Goal: Task Accomplishment & Management: Use online tool/utility

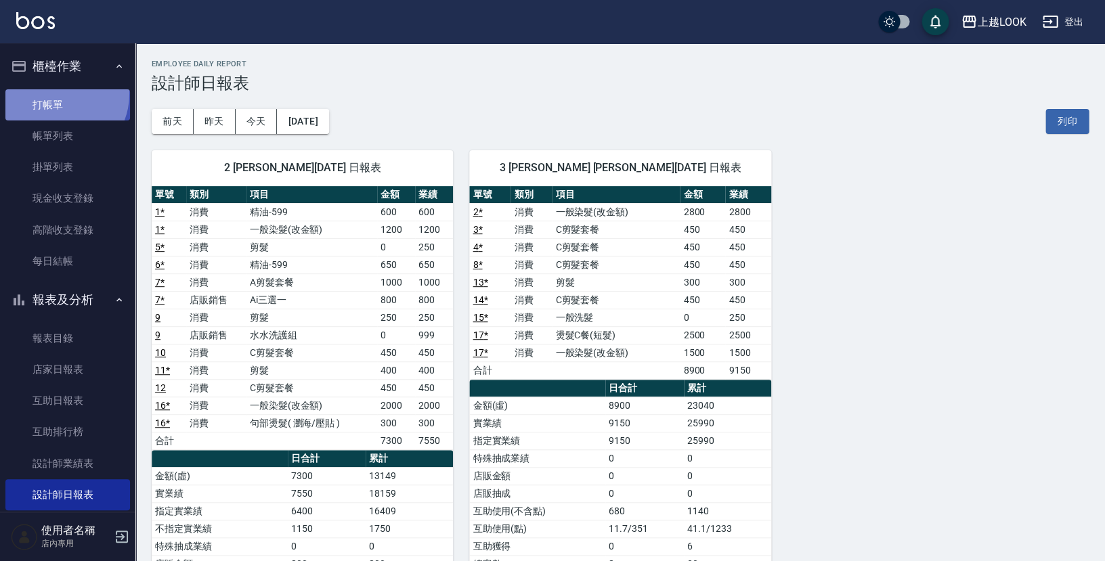
click at [56, 93] on link "打帳單" at bounding box center [67, 104] width 125 height 31
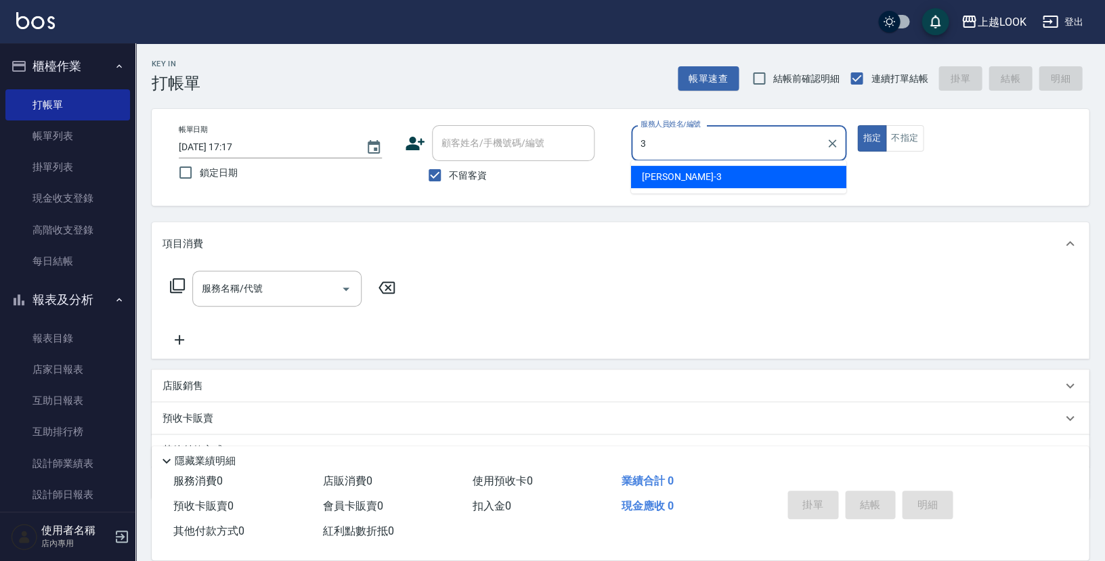
type input "[PERSON_NAME]-3"
type button "true"
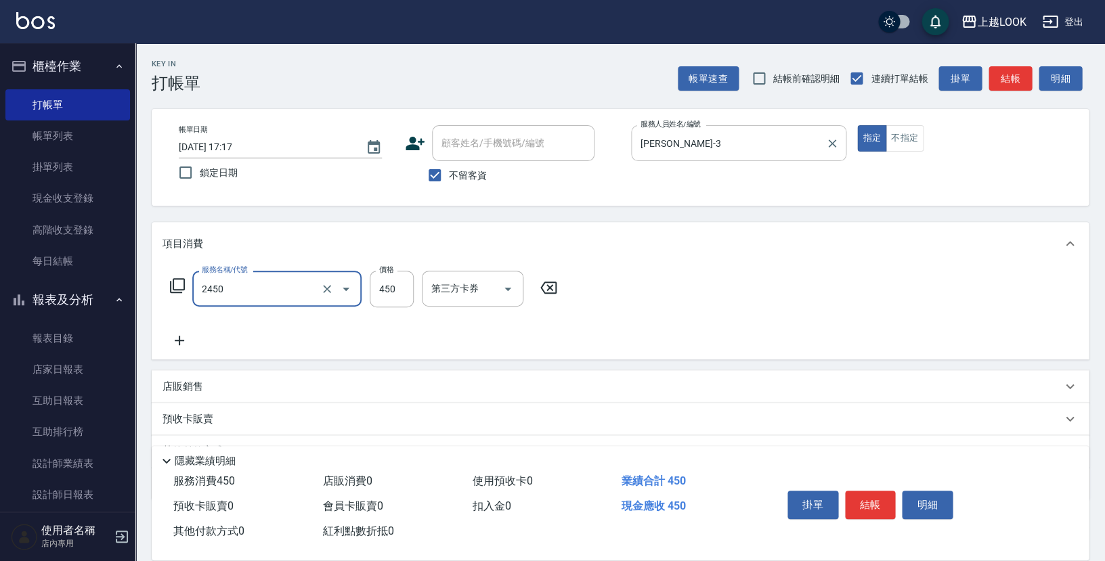
type input "C剪髮套餐(2450)"
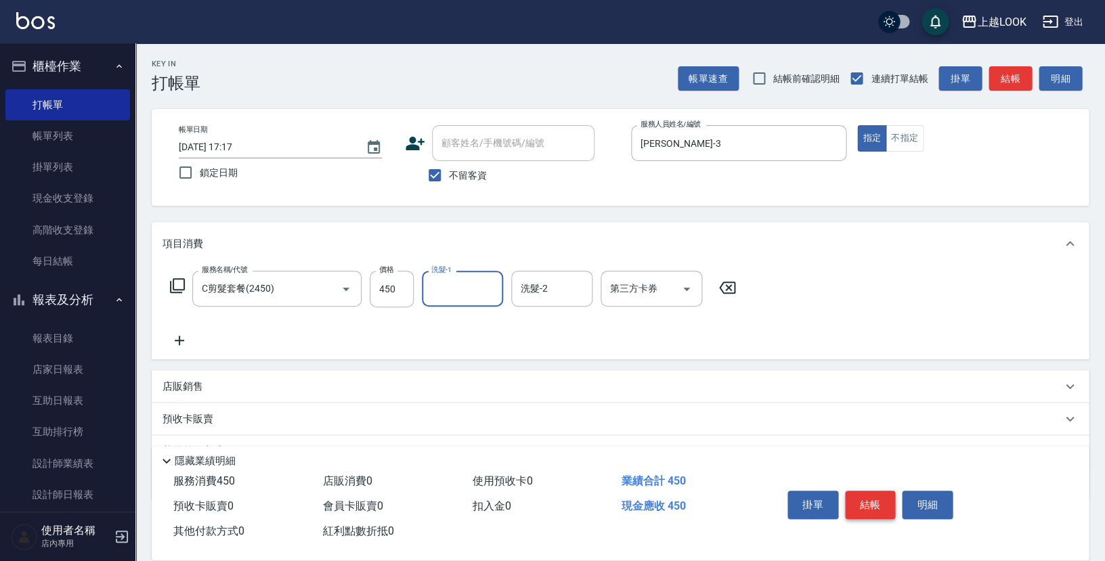
click at [868, 495] on button "結帳" at bounding box center [870, 505] width 51 height 28
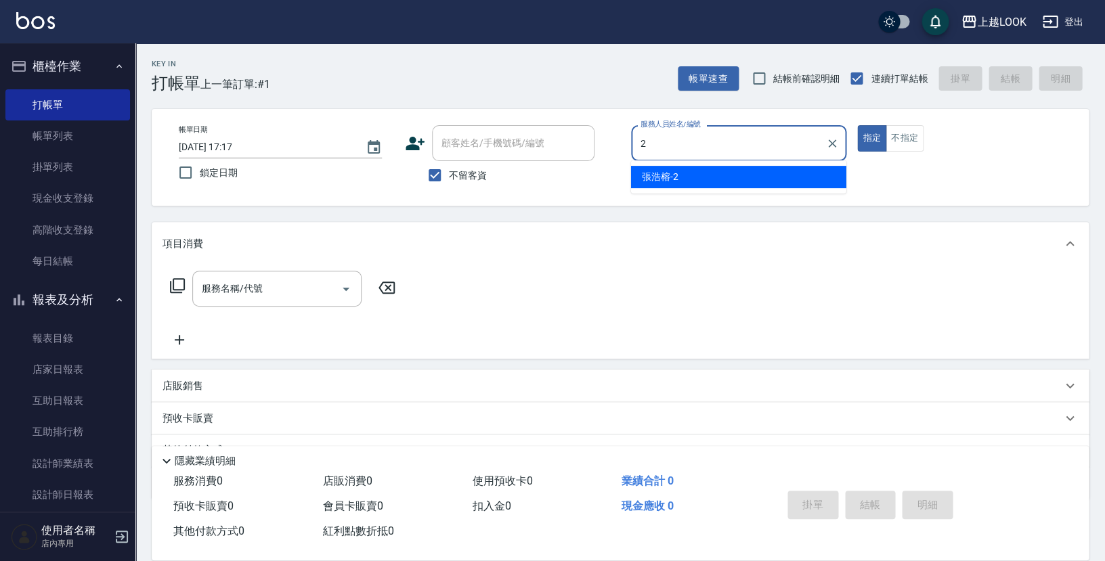
type input "[PERSON_NAME]-2"
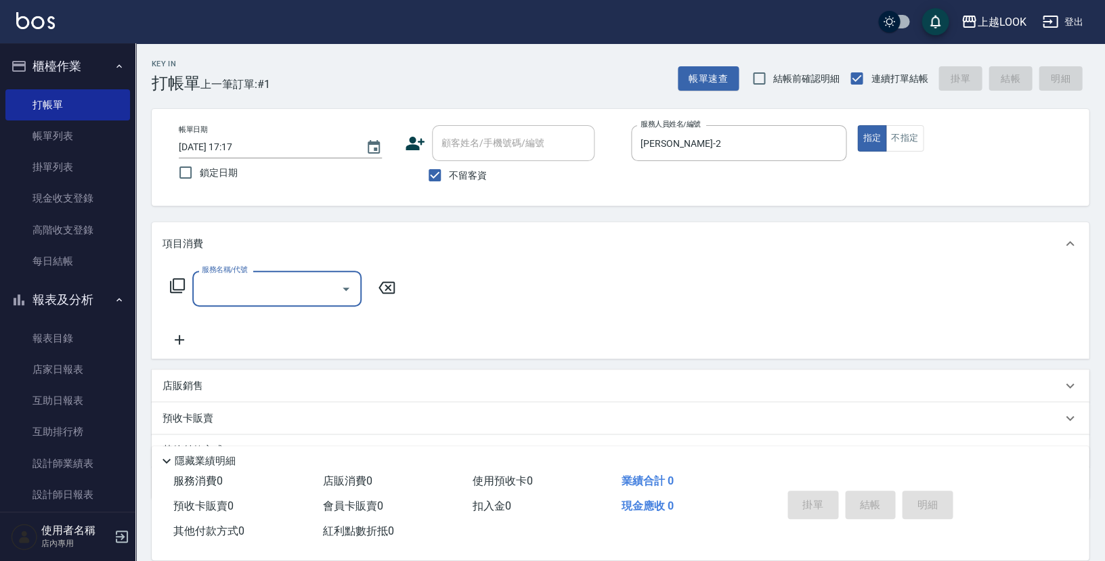
click at [176, 282] on icon at bounding box center [177, 286] width 16 height 16
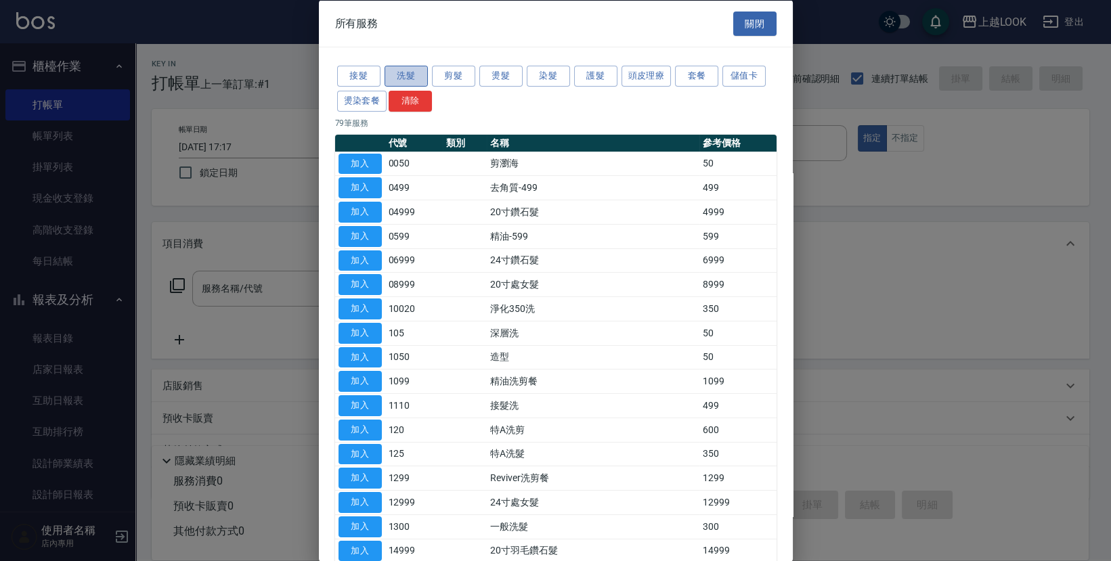
click at [417, 72] on button "洗髮" at bounding box center [406, 76] width 43 height 21
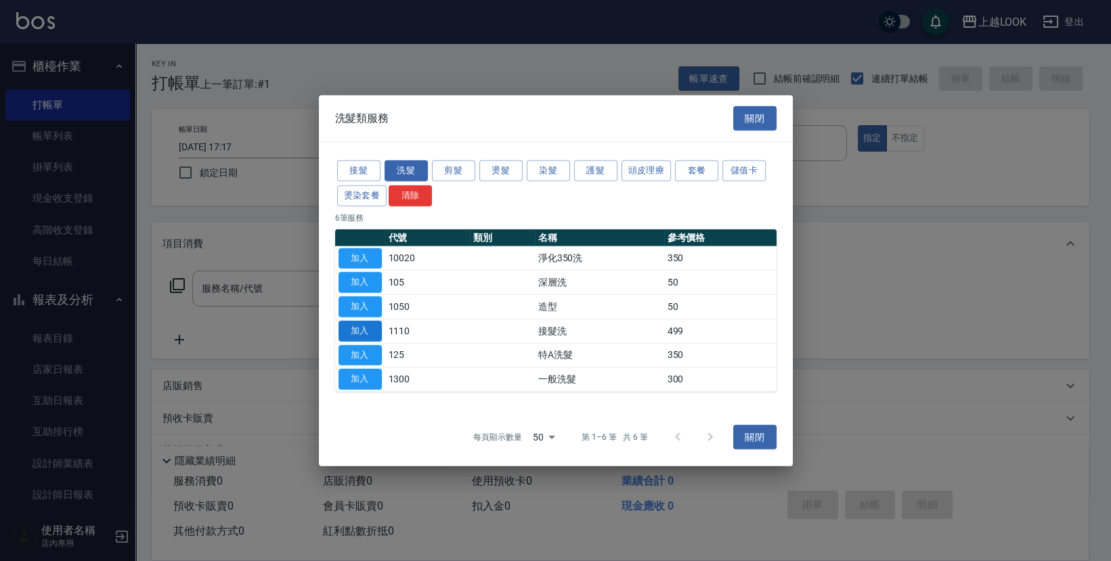
click at [354, 331] on button "加入" at bounding box center [360, 330] width 43 height 21
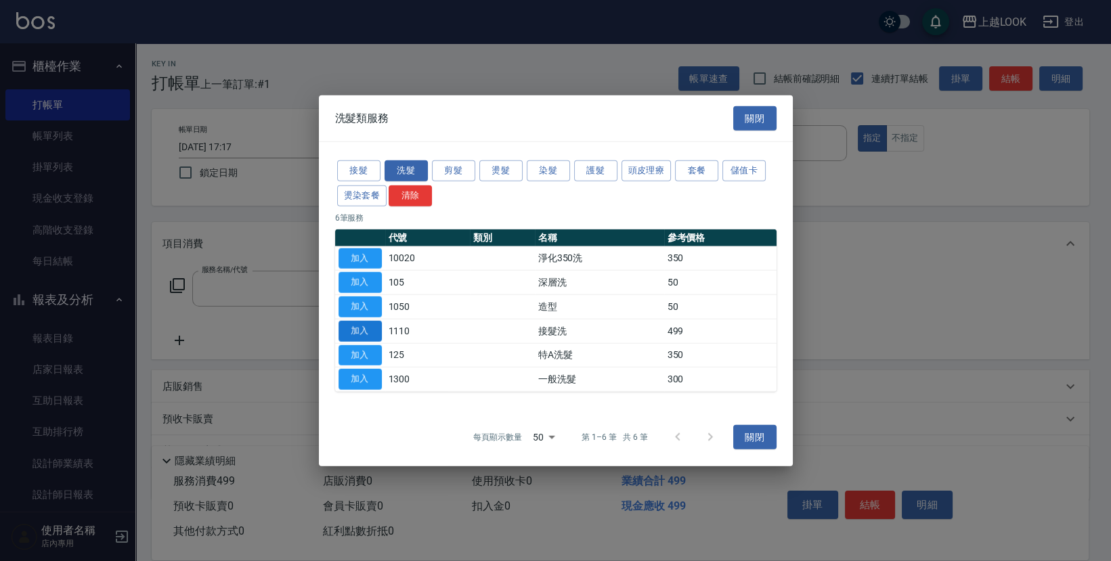
type input "接髮洗(1110)"
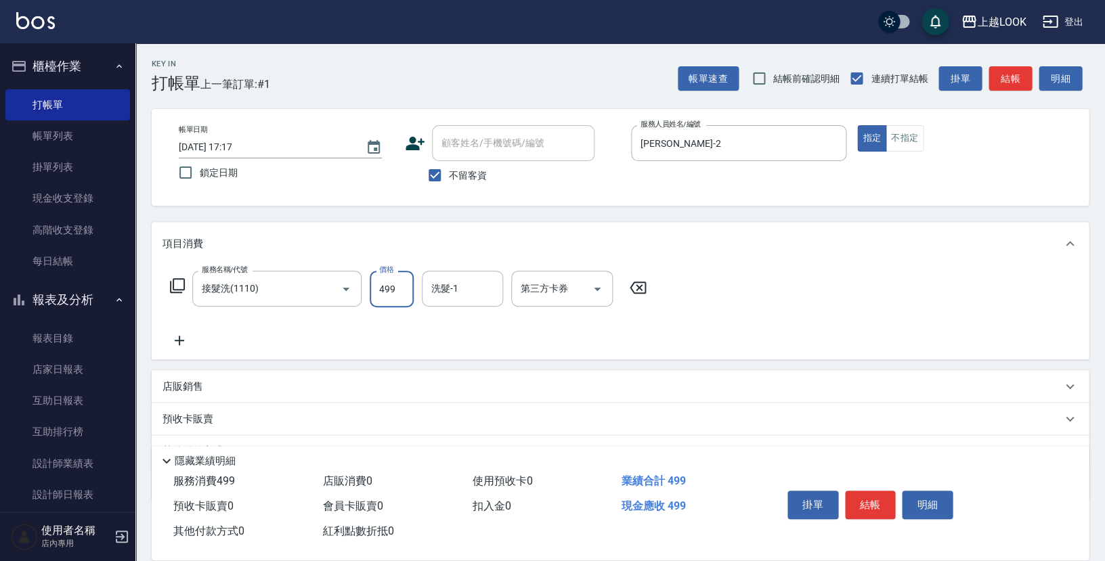
click at [396, 289] on input "499" at bounding box center [392, 289] width 44 height 37
type input "500"
type input "[PERSON_NAME]-93"
click at [866, 502] on button "結帳" at bounding box center [870, 505] width 51 height 28
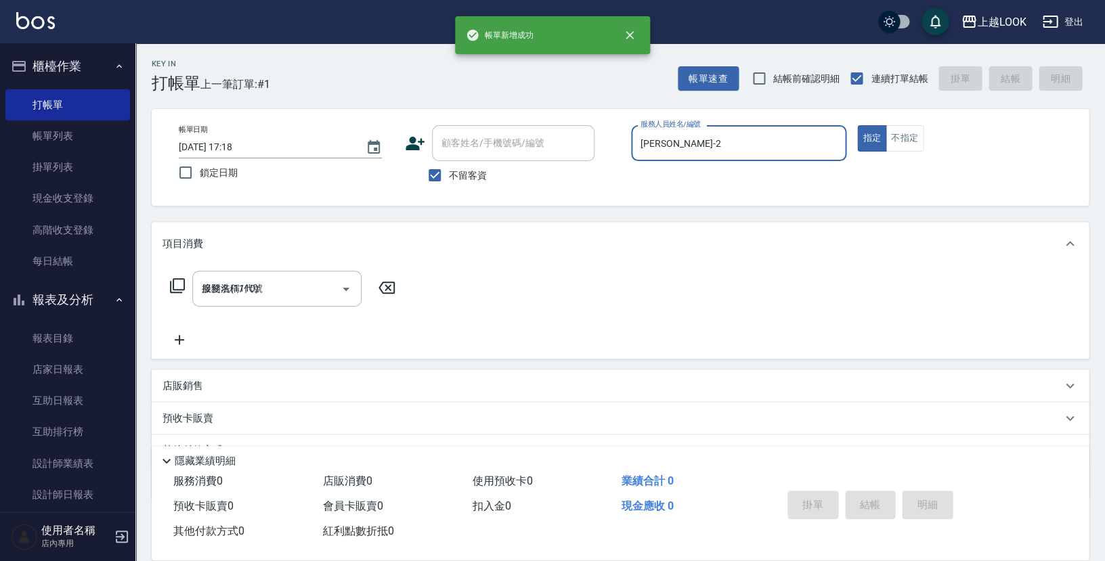
type input "[DATE] 17:18"
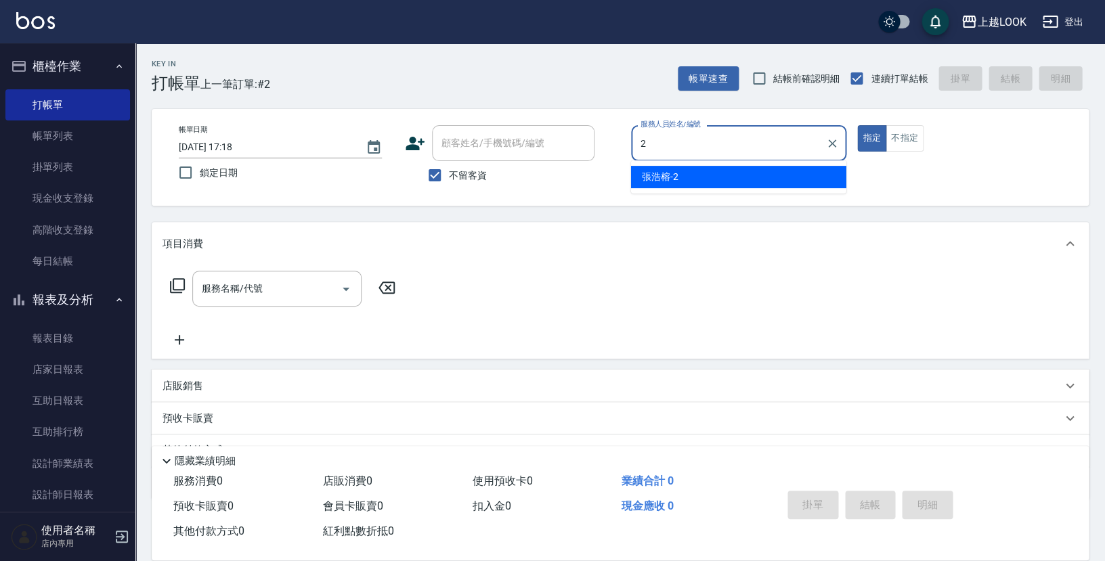
type input "[PERSON_NAME]-2"
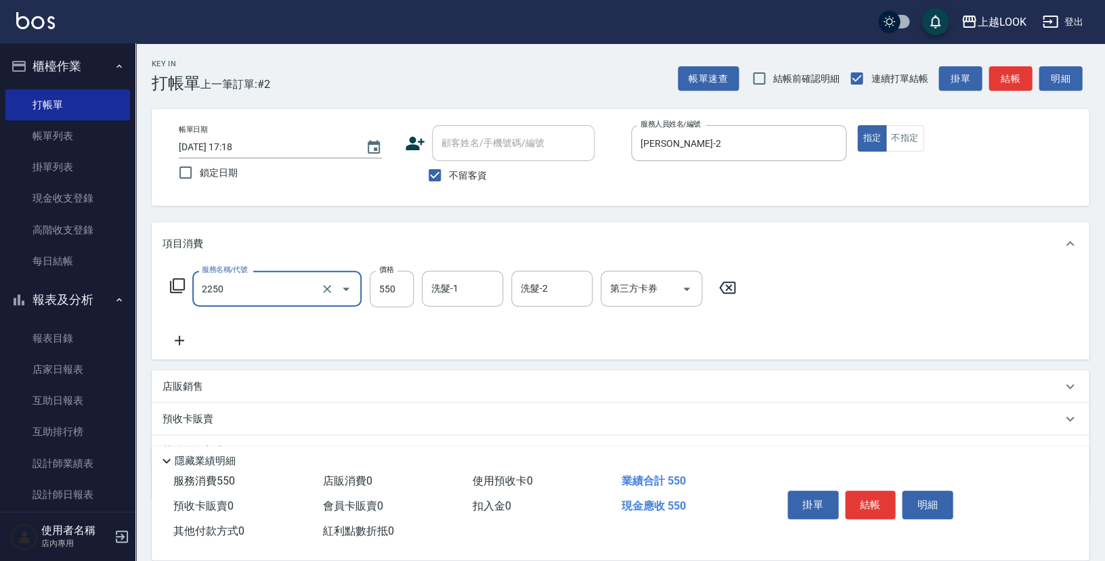
type input "B剪髮套餐(2250)"
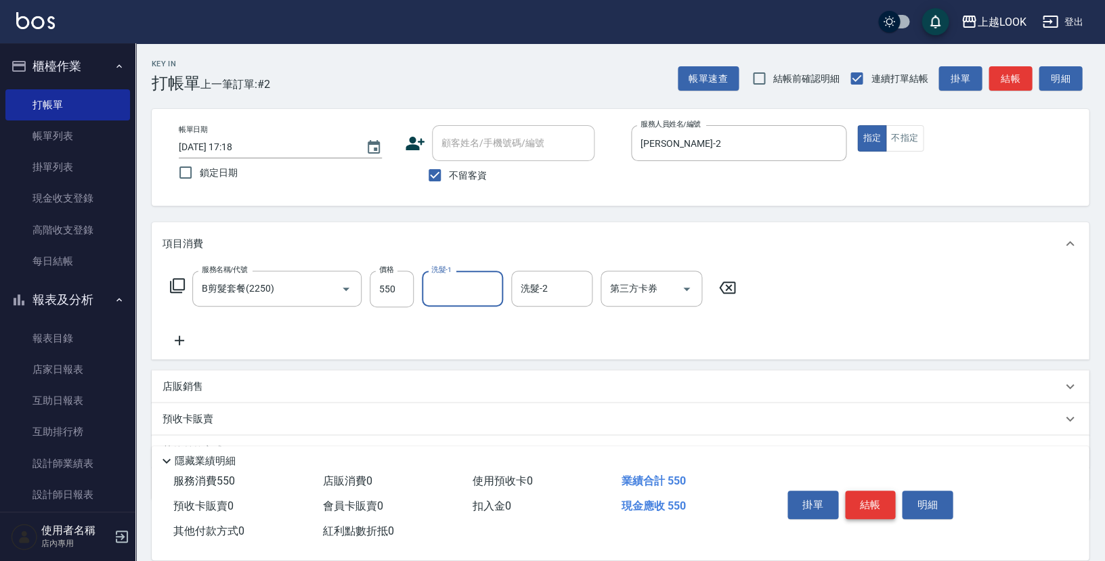
click at [880, 501] on button "結帳" at bounding box center [870, 505] width 51 height 28
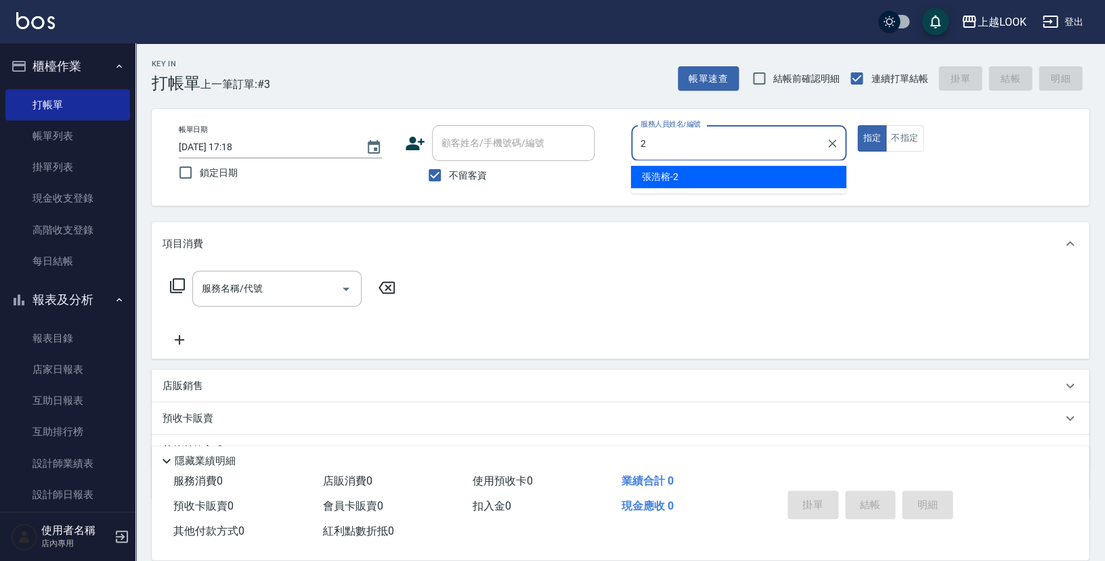
type input "[PERSON_NAME]-2"
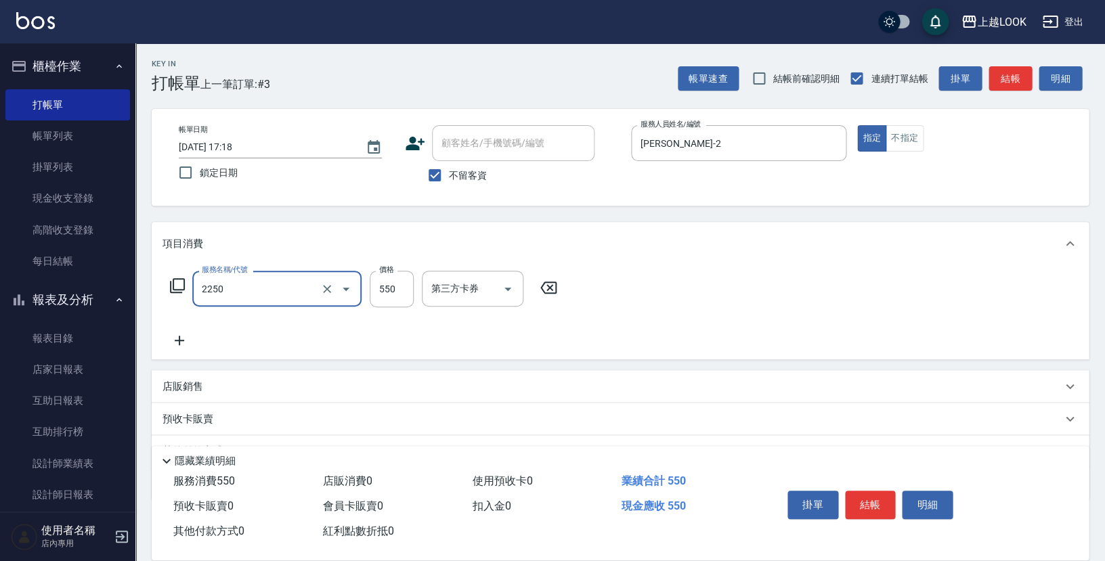
type input "B剪髮套餐(2250)"
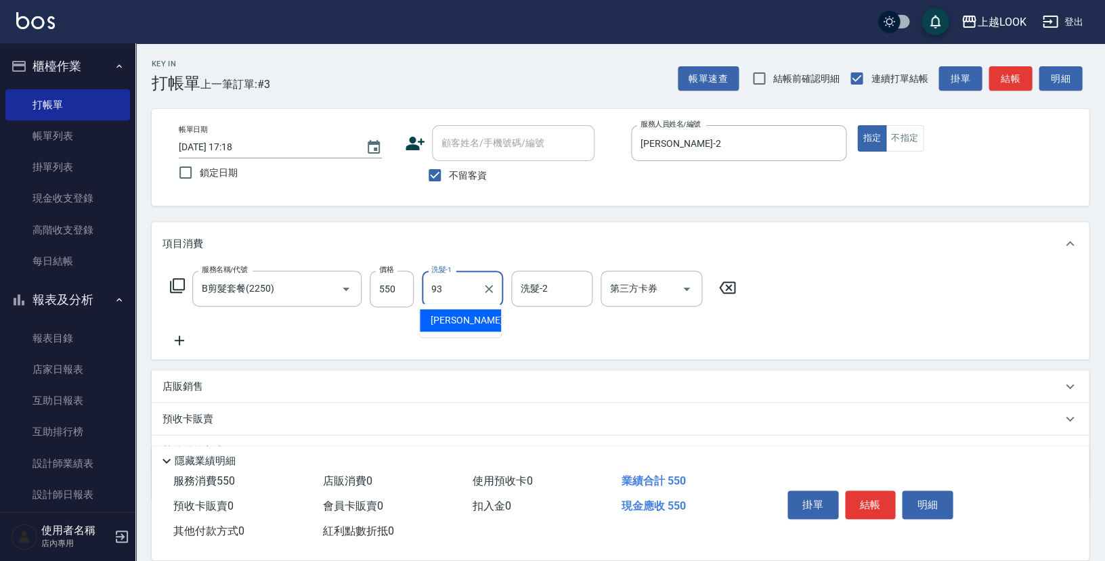
type input "[PERSON_NAME]-93"
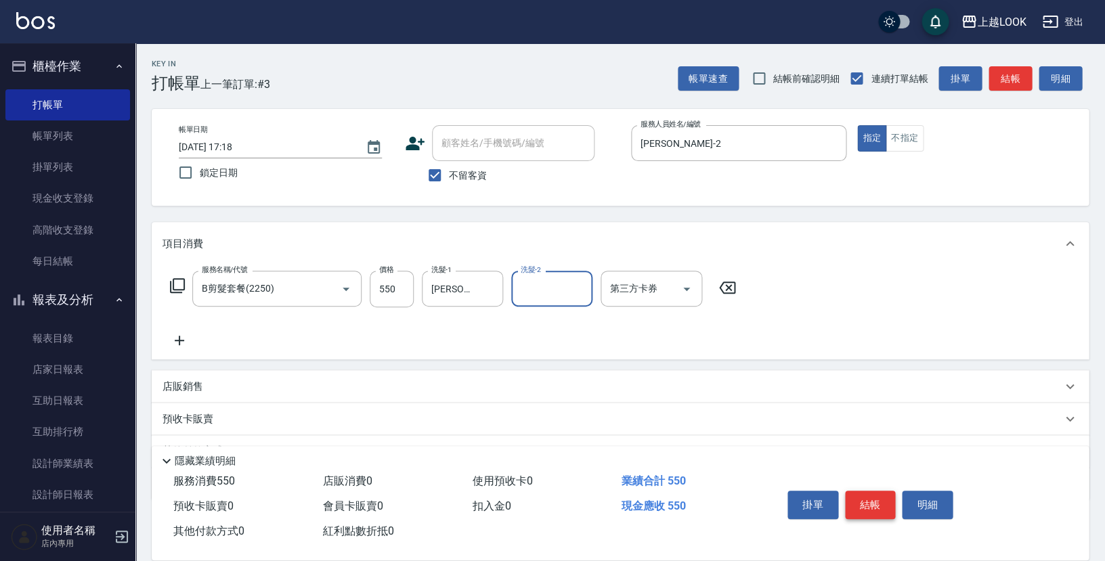
click at [873, 495] on button "結帳" at bounding box center [870, 505] width 51 height 28
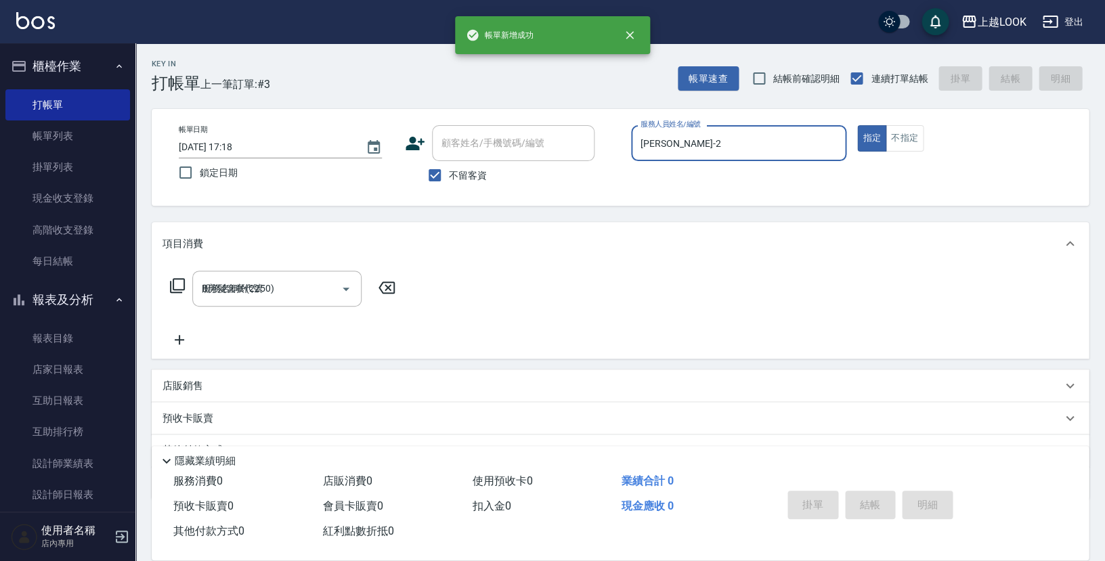
type input "[DATE] 17:19"
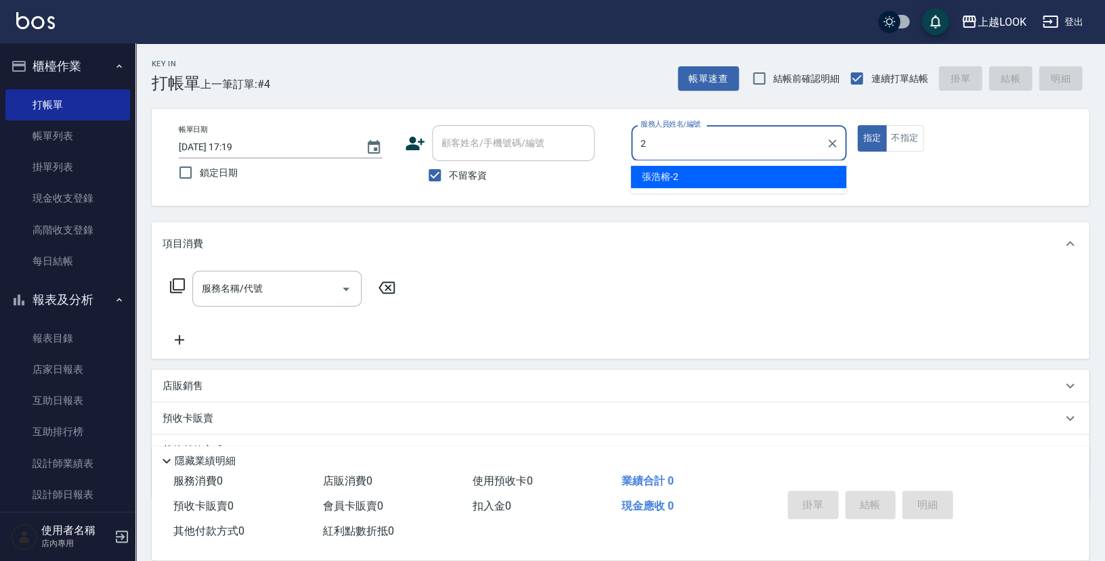
type input "[PERSON_NAME]-2"
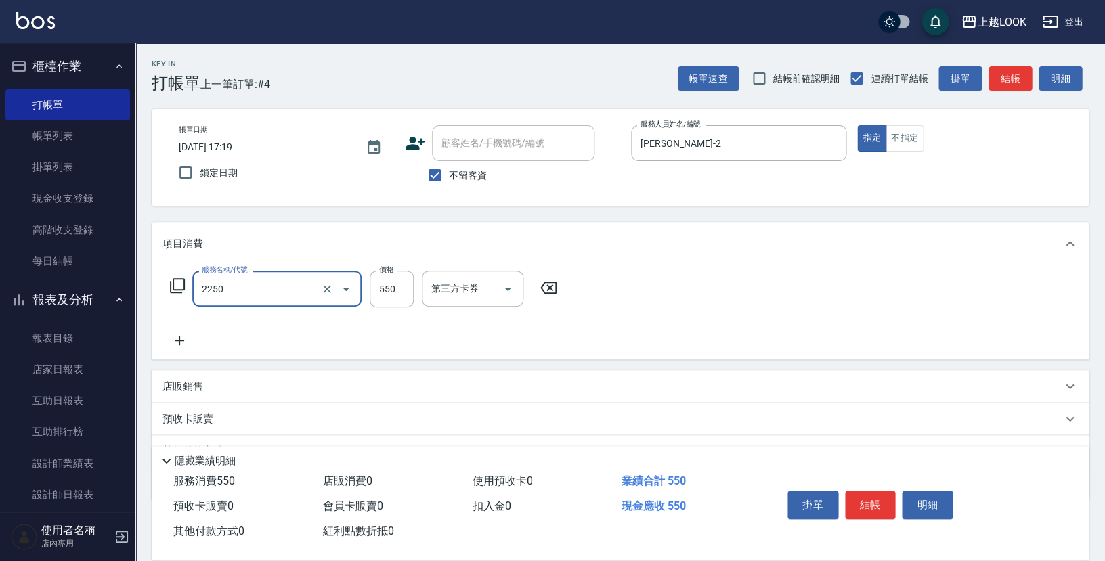
type input "B剪髮套餐(2250)"
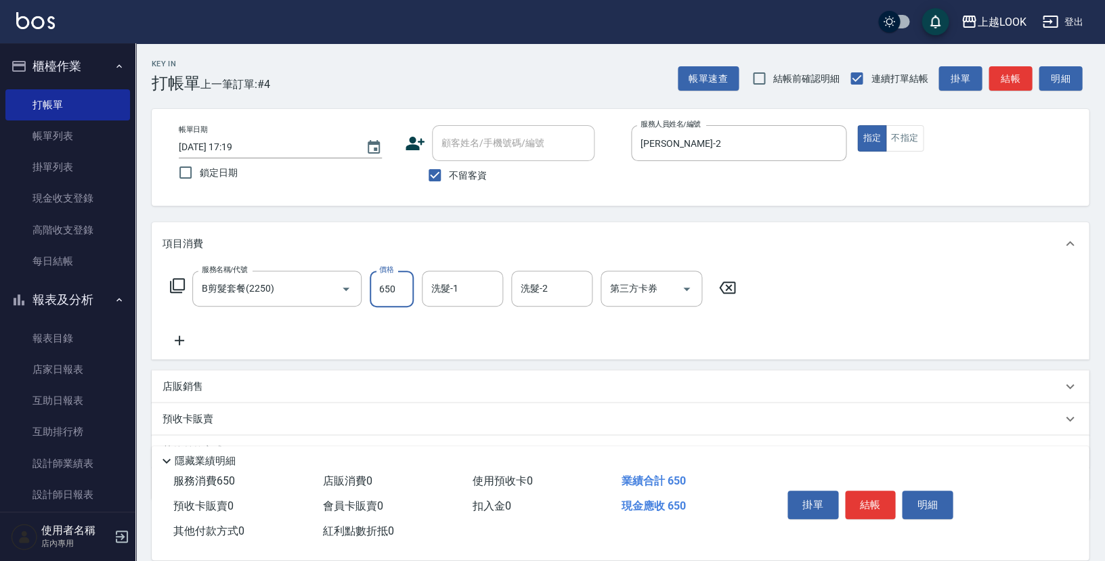
type input "650"
type input "[PERSON_NAME]-93"
click at [189, 380] on p "店販銷售" at bounding box center [183, 387] width 41 height 14
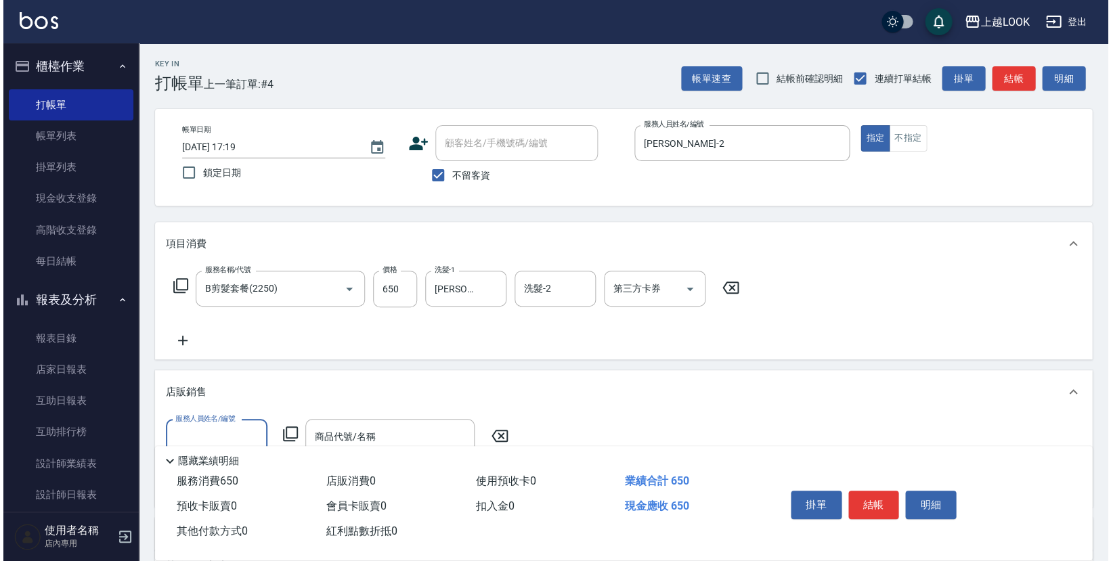
scroll to position [2, 0]
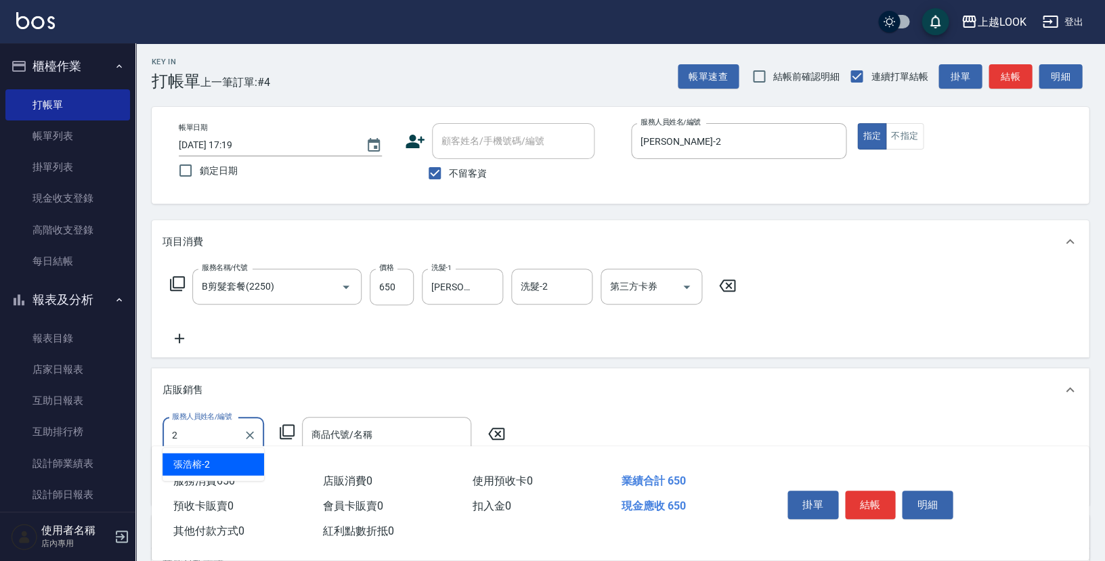
type input "[PERSON_NAME]-2"
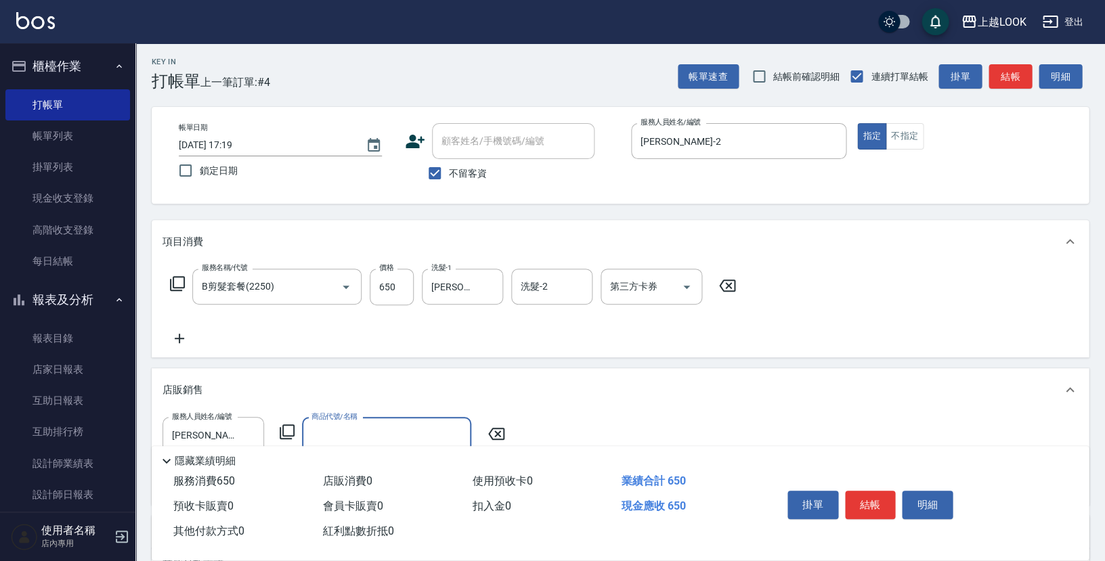
click at [286, 425] on icon at bounding box center [287, 432] width 16 height 16
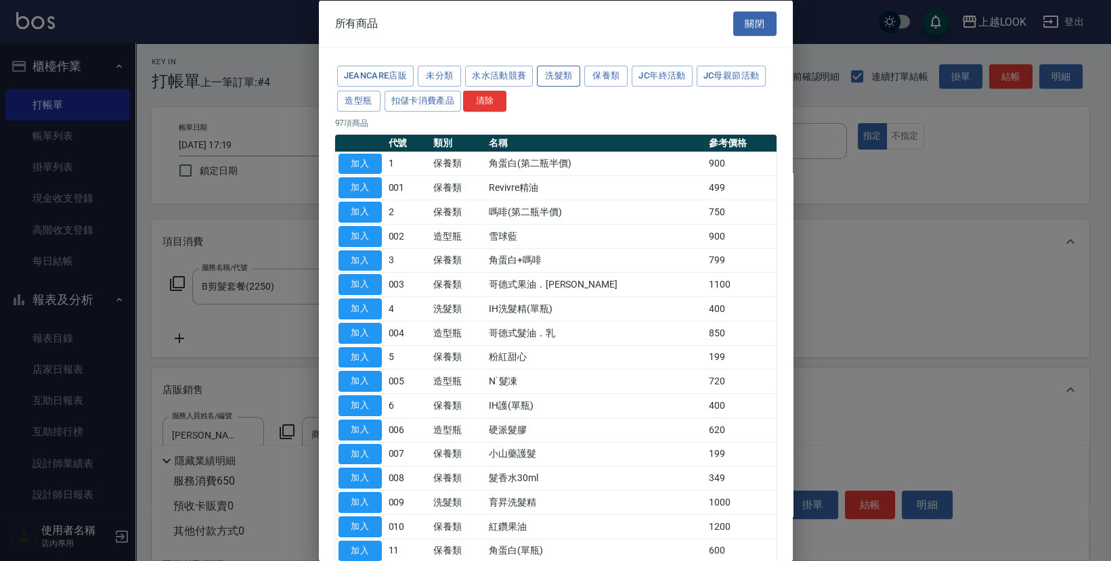
click at [547, 82] on button "洗髮類" at bounding box center [558, 76] width 43 height 21
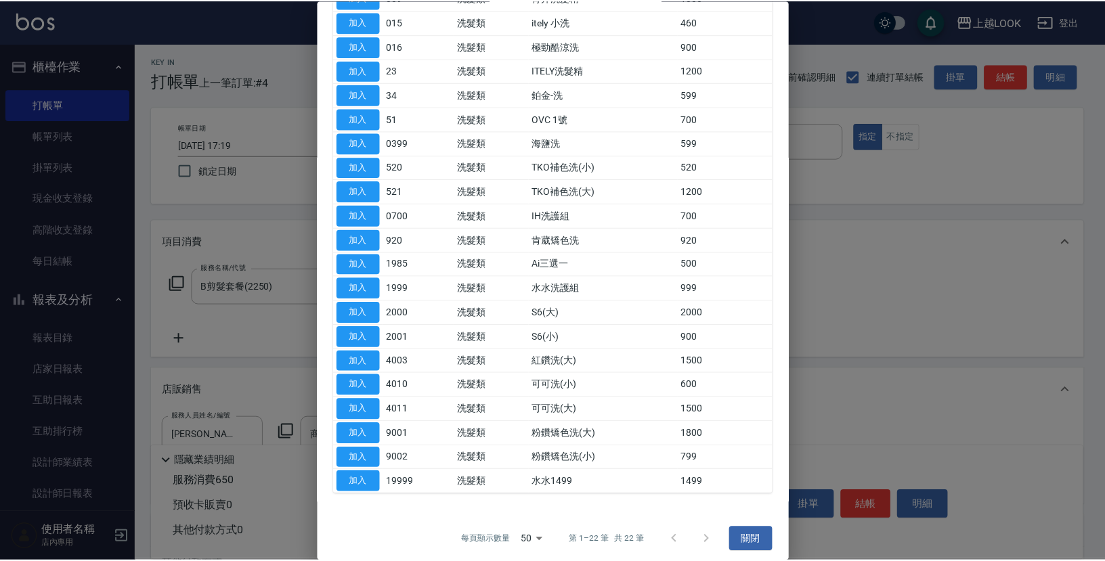
scroll to position [122, 0]
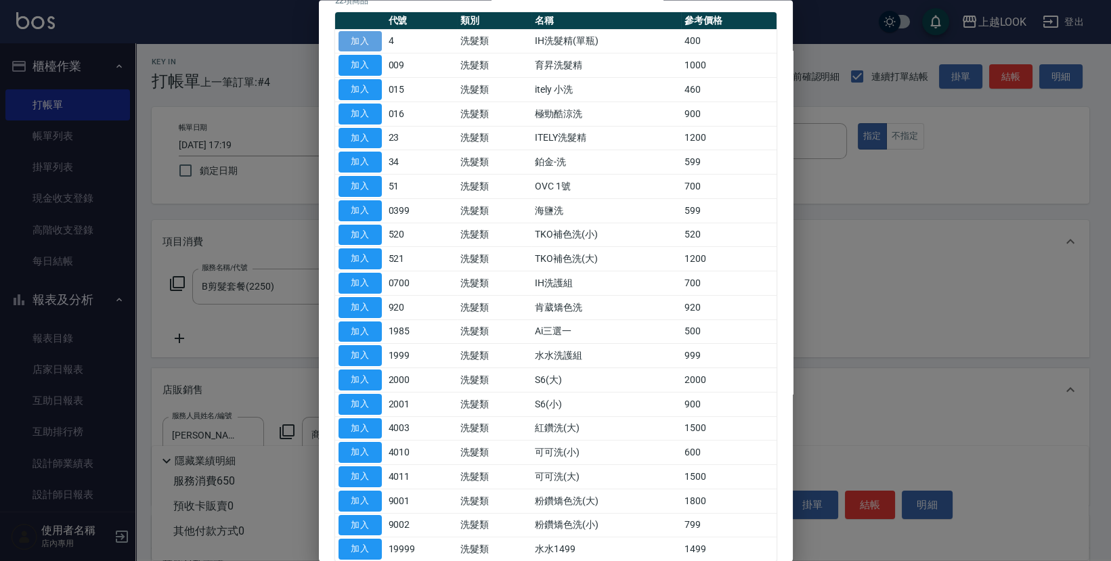
click at [351, 41] on button "加入" at bounding box center [360, 41] width 43 height 21
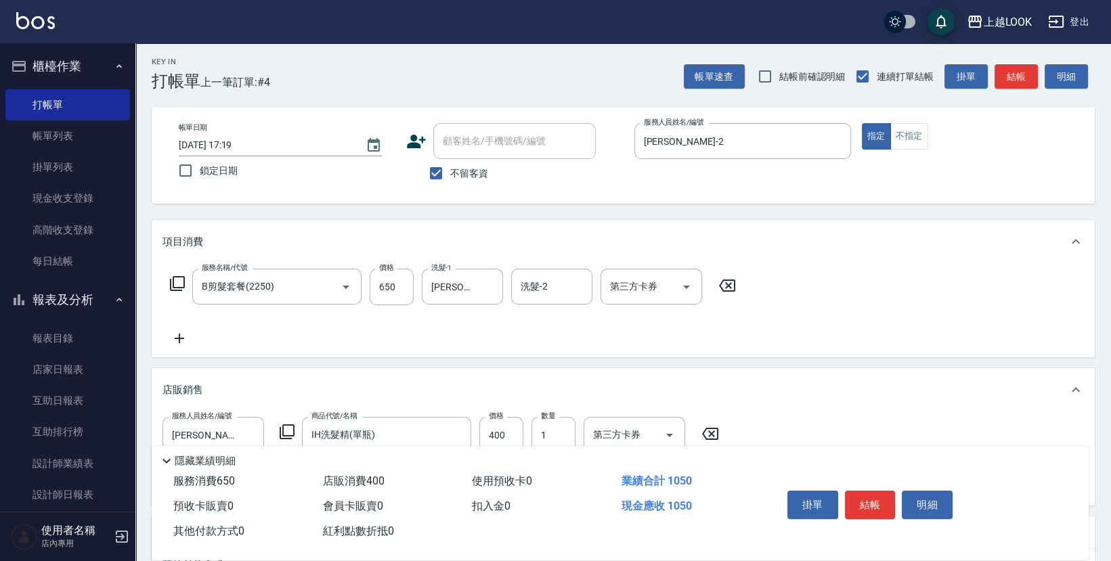
type input "IH洗髮精(單瓶)"
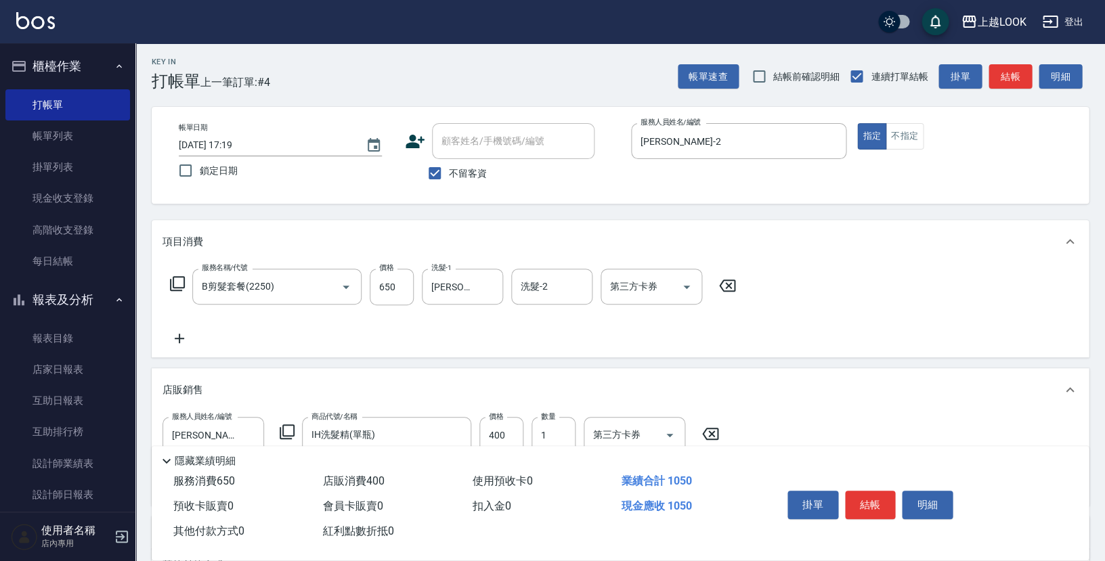
scroll to position [19, 0]
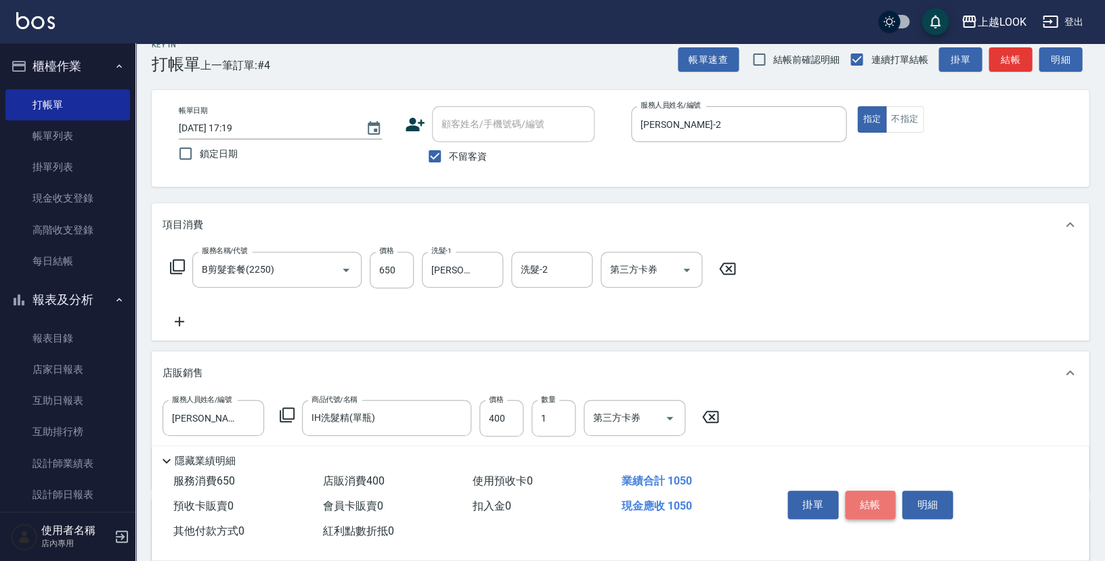
click at [868, 501] on button "結帳" at bounding box center [870, 505] width 51 height 28
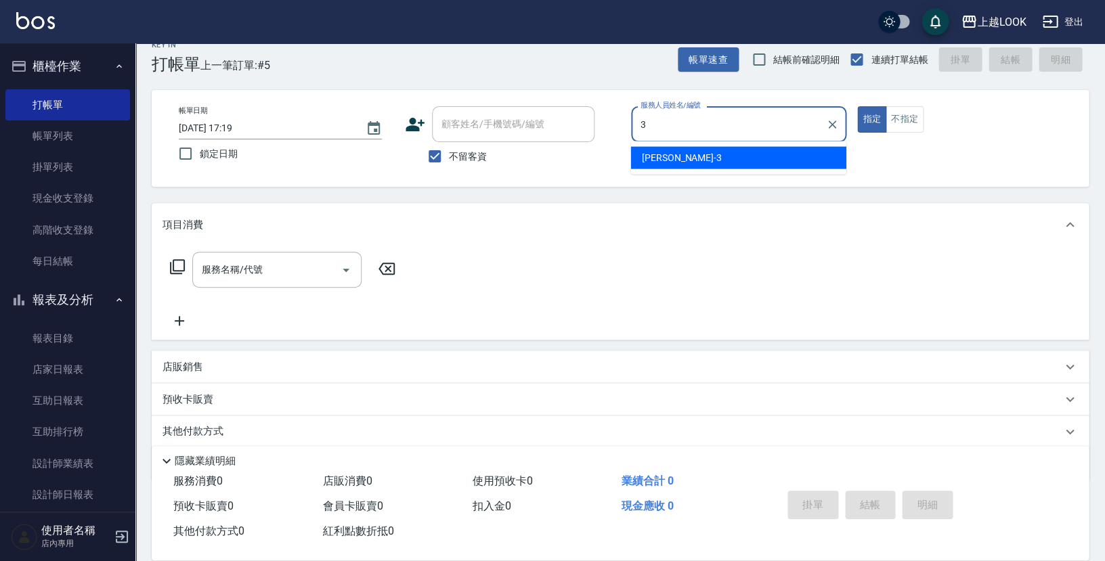
type input "[PERSON_NAME]-3"
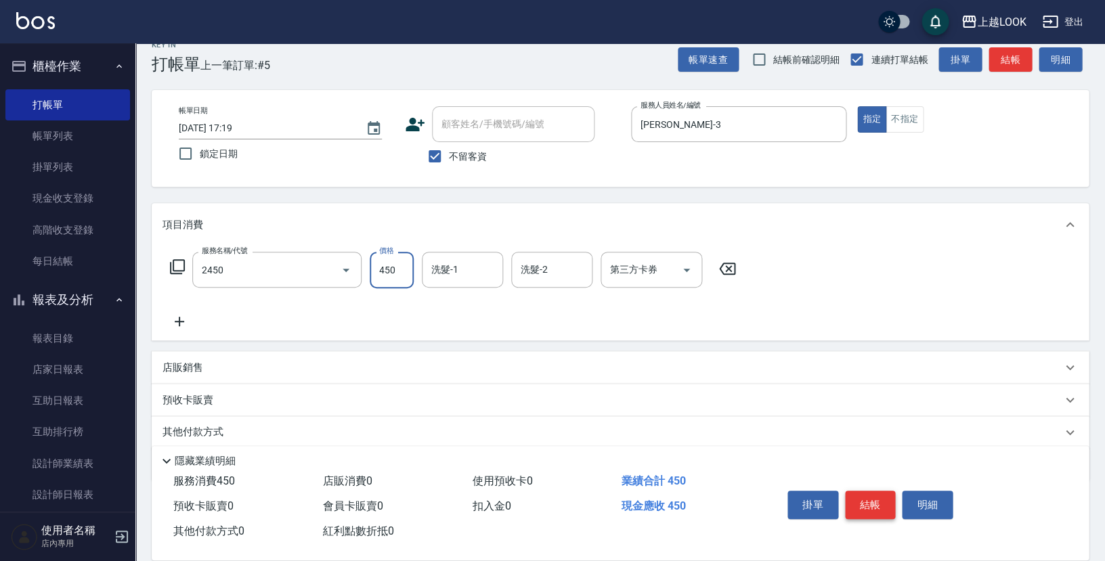
type input "C剪髮套餐(2450)"
type input "[PERSON_NAME]-93"
click at [870, 496] on button "結帳" at bounding box center [870, 505] width 51 height 28
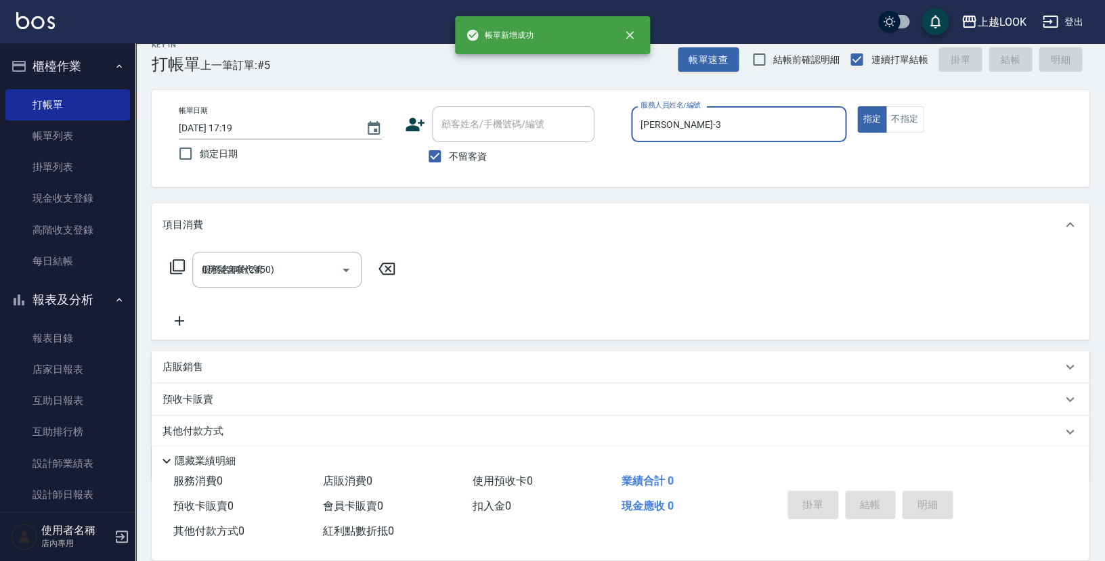
type input "[DATE] 17:20"
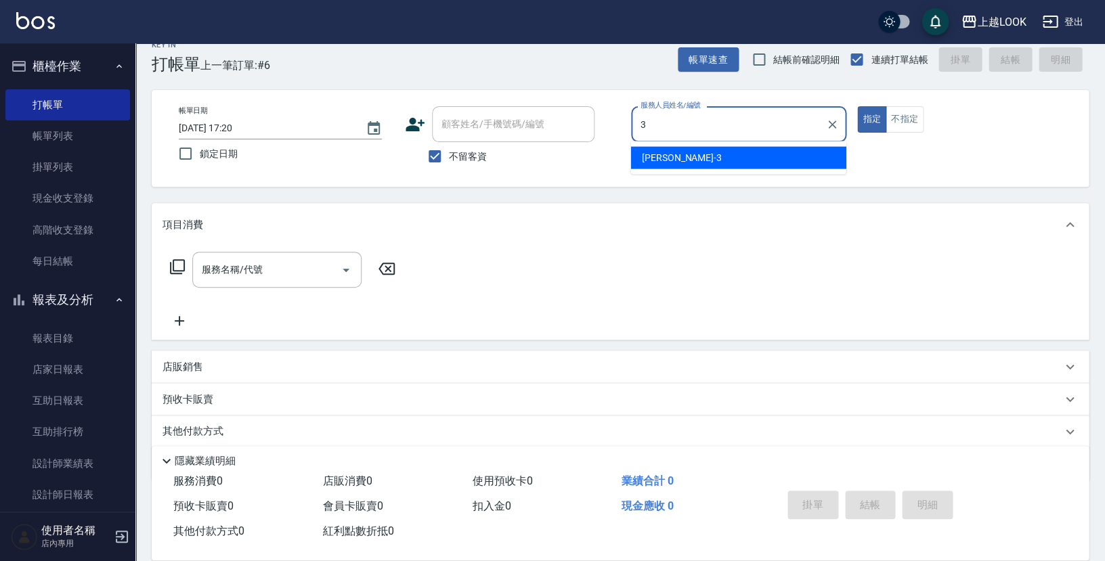
type input "[PERSON_NAME]-3"
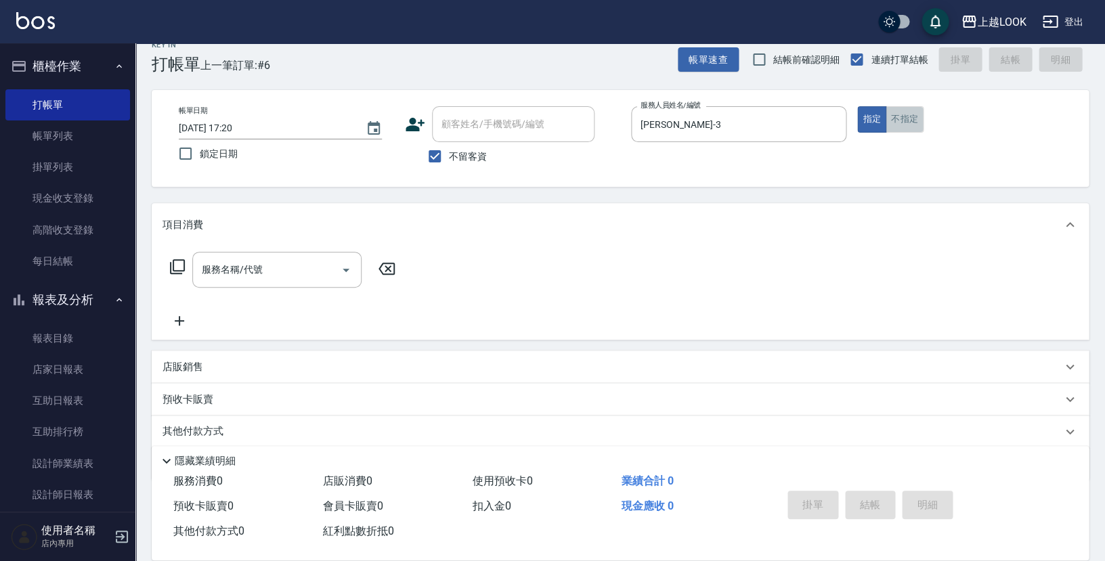
click at [914, 112] on button "不指定" at bounding box center [905, 119] width 38 height 26
click at [285, 261] on input "服務名稱/代號" at bounding box center [266, 270] width 137 height 24
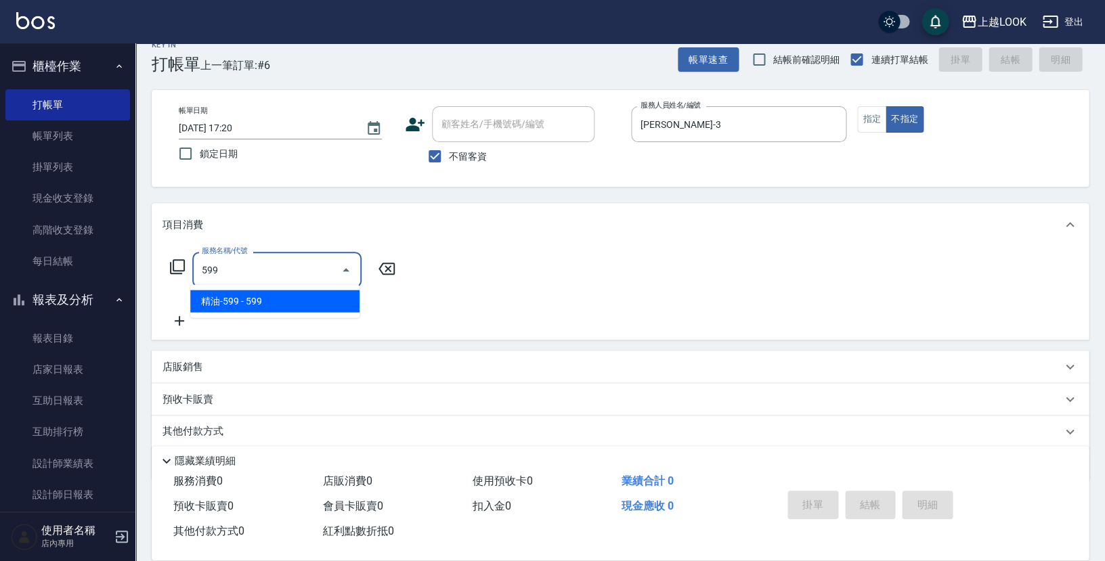
type input "精油-599(0599)"
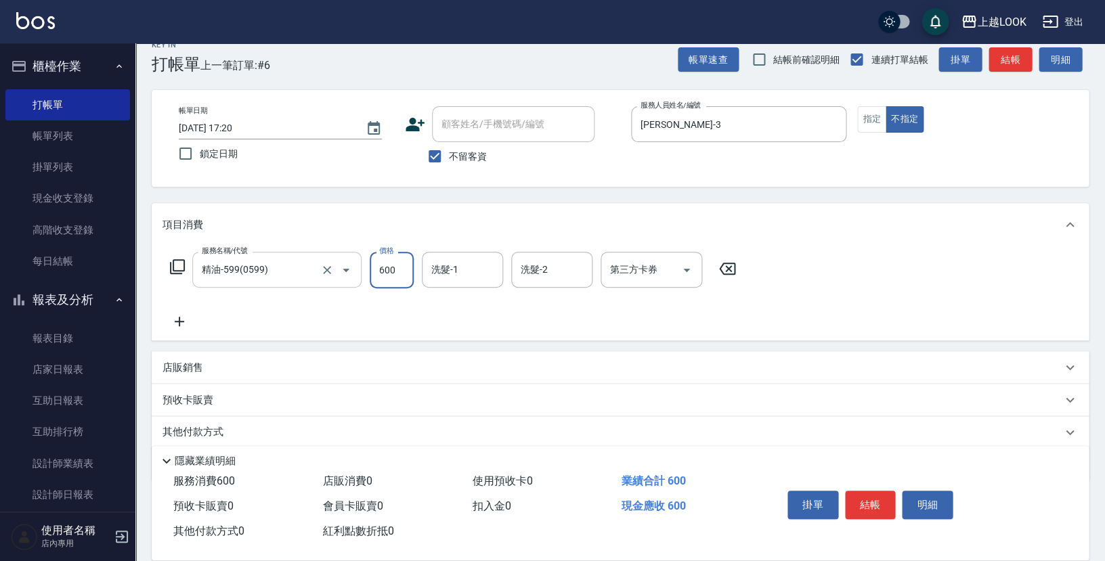
type input "600"
click at [861, 496] on button "結帳" at bounding box center [870, 505] width 51 height 28
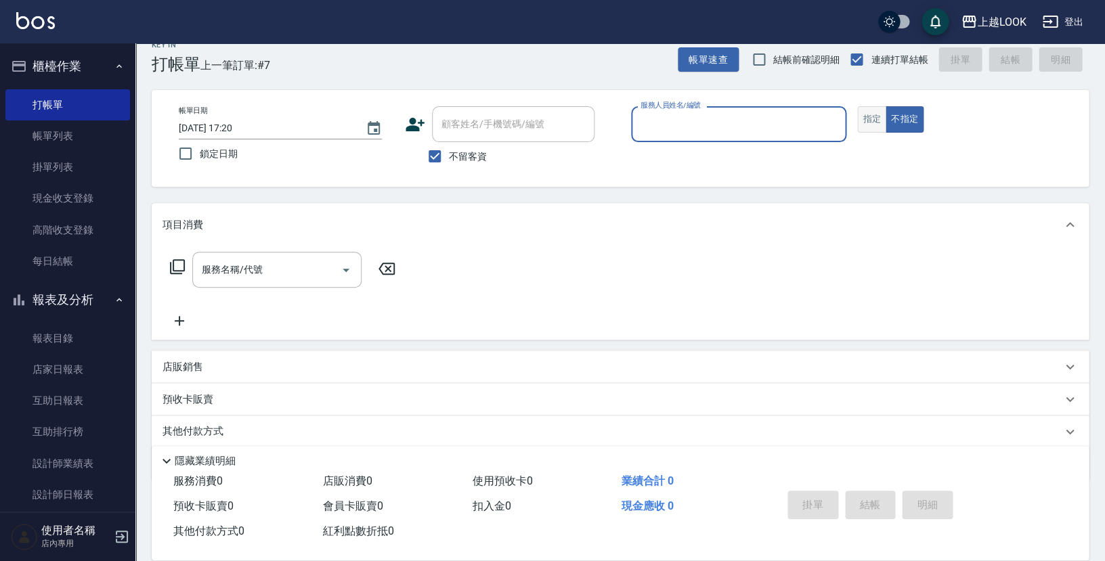
click at [872, 115] on button "指定" at bounding box center [871, 119] width 29 height 26
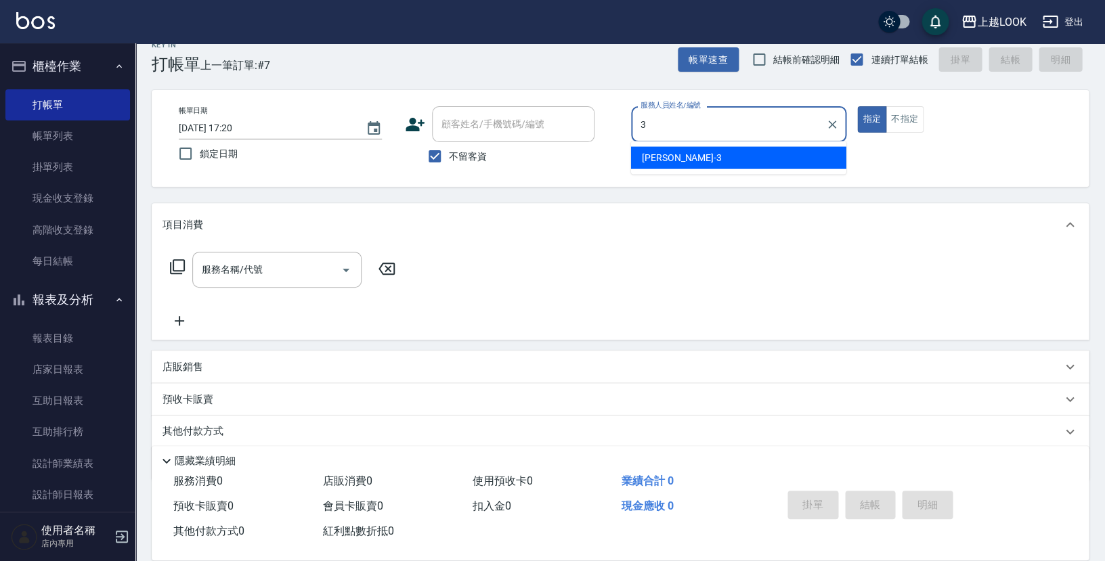
type input "[PERSON_NAME]-3"
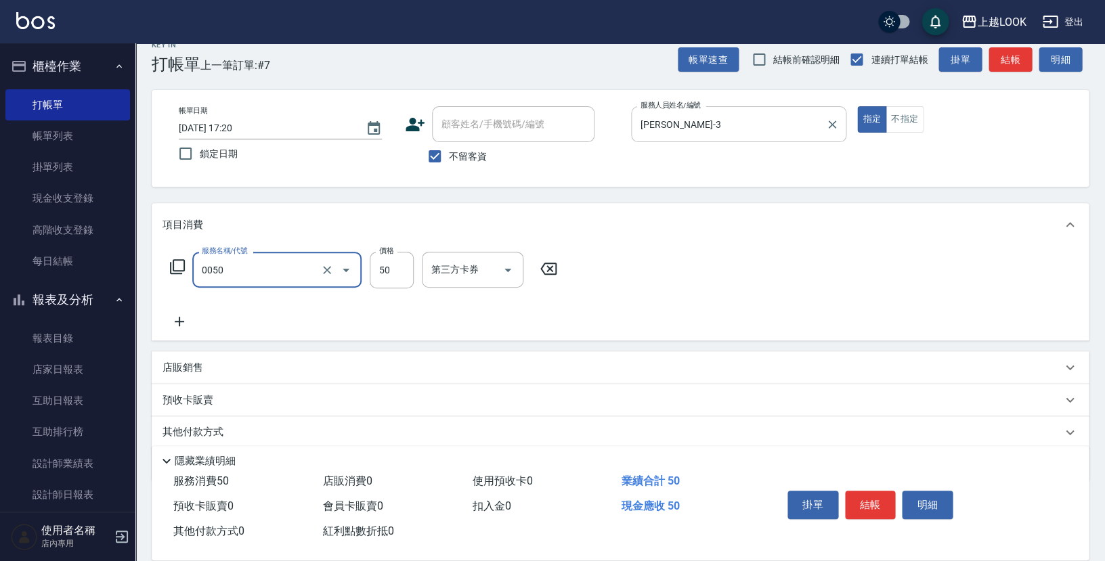
type input "剪瀏海(0050)"
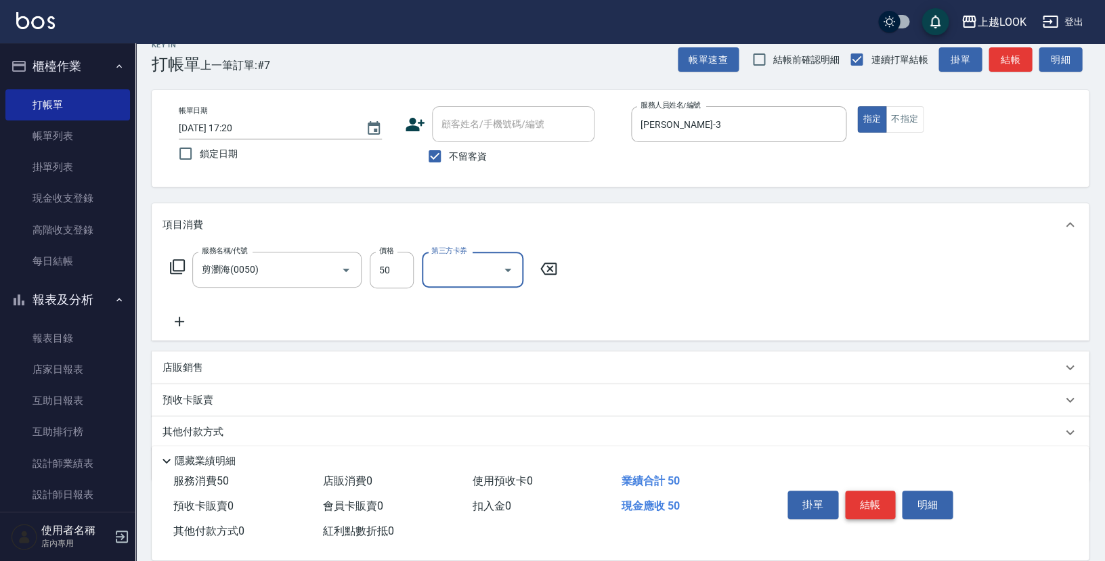
click at [877, 499] on button "結帳" at bounding box center [870, 505] width 51 height 28
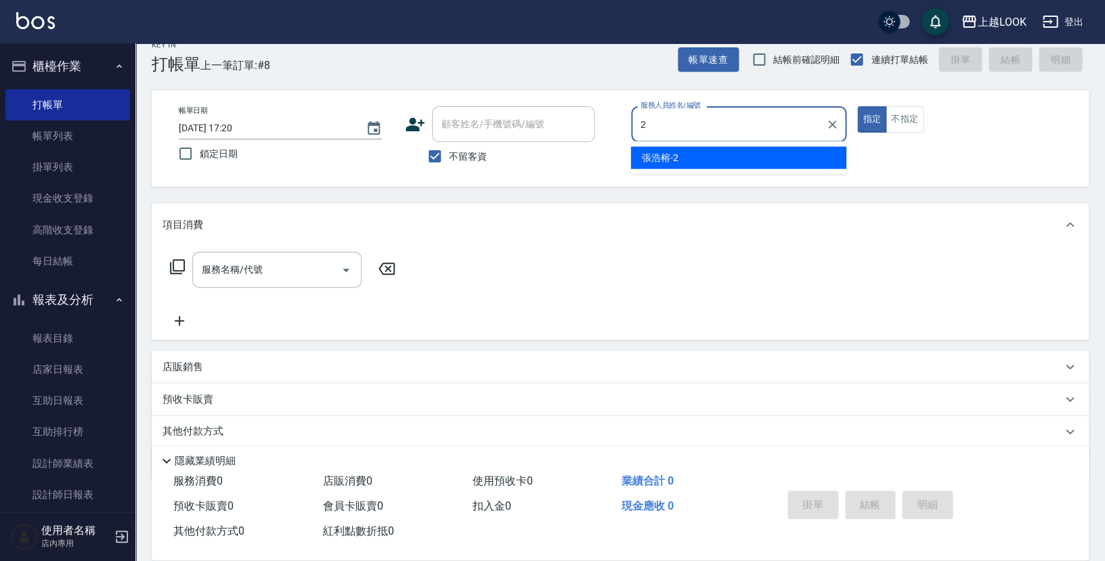
type input "[PERSON_NAME]-2"
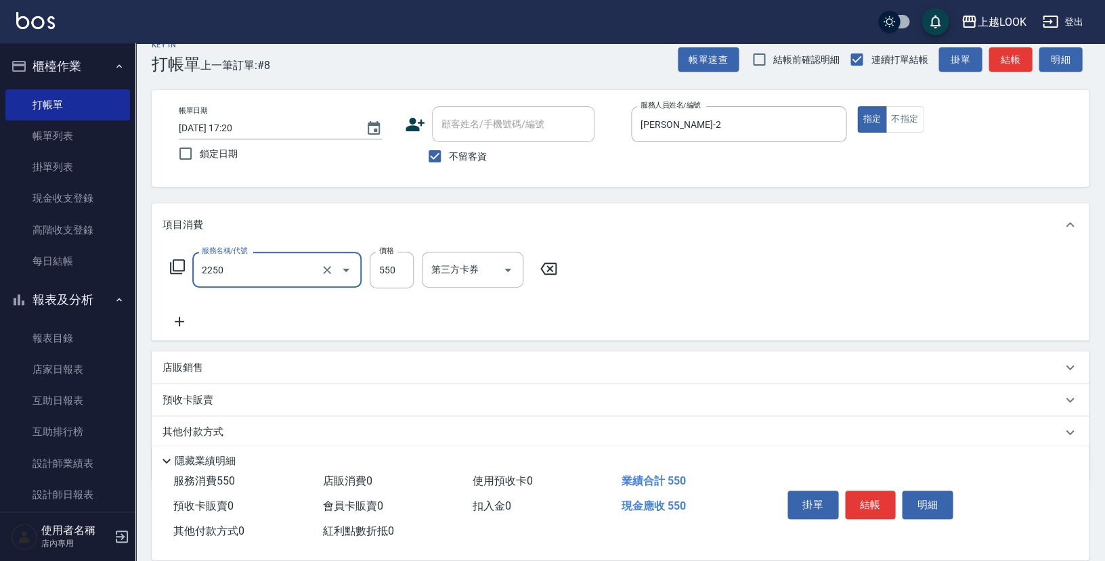
type input "B剪髮套餐(2250)"
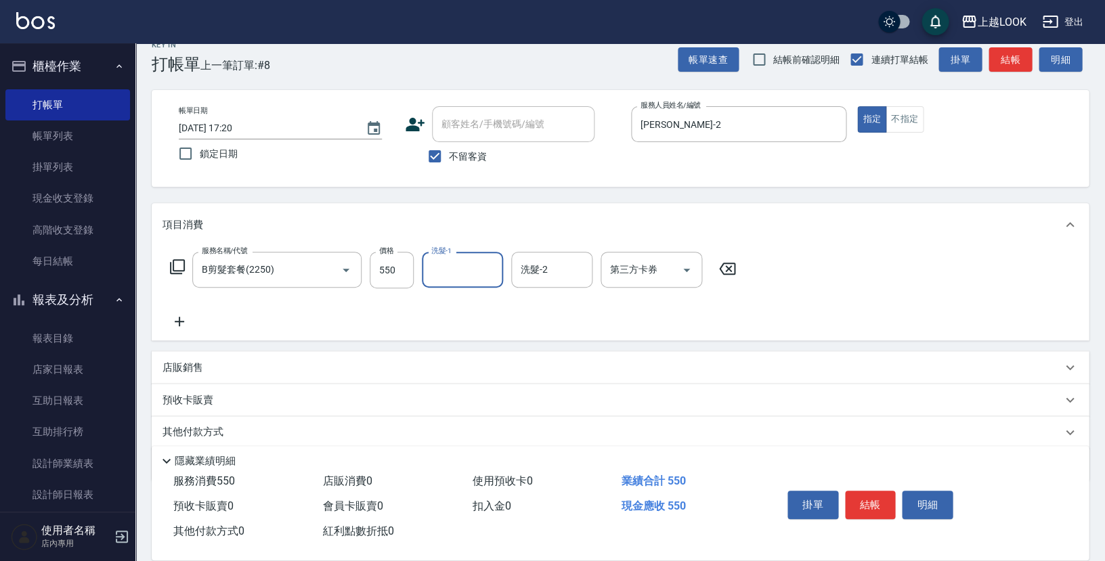
type input "0"
type input "[PERSON_NAME]-93"
click at [863, 503] on button "結帳" at bounding box center [870, 505] width 51 height 28
